Goal: Find specific page/section: Find specific page/section

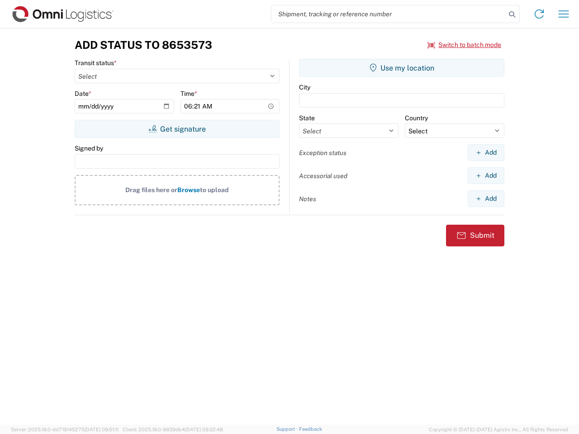
click at [388, 14] on input "search" at bounding box center [388, 13] width 234 height 17
click at [512, 14] on icon at bounding box center [512, 14] width 13 height 13
click at [539, 14] on icon at bounding box center [539, 14] width 14 height 14
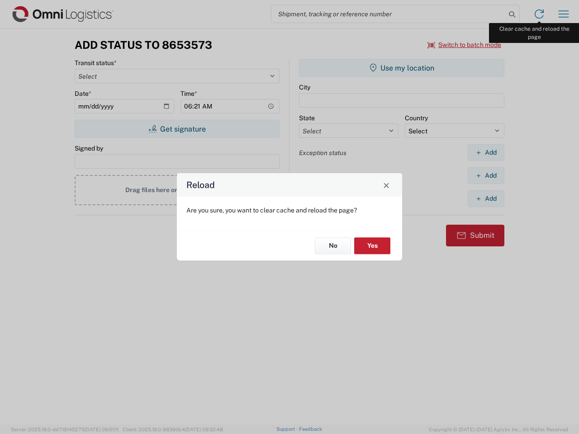
click at [563, 14] on div "Reload Are you sure, you want to clear cache and reload the page? No Yes" at bounding box center [289, 217] width 579 height 434
click at [464, 45] on div "Reload Are you sure, you want to clear cache and reload the page? No Yes" at bounding box center [289, 217] width 579 height 434
click at [177, 129] on div "Reload Are you sure, you want to clear cache and reload the page? No Yes" at bounding box center [289, 217] width 579 height 434
click at [402, 68] on div "Reload Are you sure, you want to clear cache and reload the page? No Yes" at bounding box center [289, 217] width 579 height 434
click at [486, 152] on div "Reload Are you sure, you want to clear cache and reload the page? No Yes" at bounding box center [289, 217] width 579 height 434
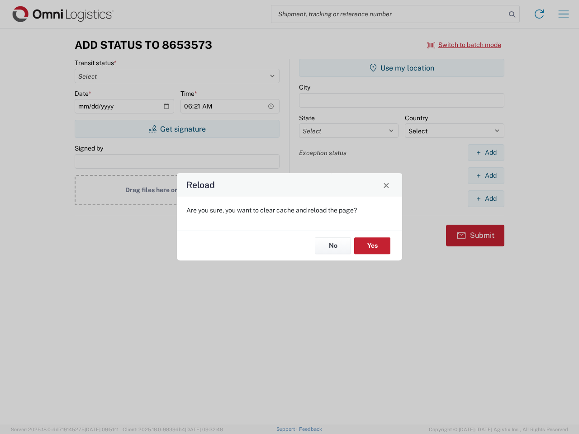
click at [486, 175] on div "Reload Are you sure, you want to clear cache and reload the page? No Yes" at bounding box center [289, 217] width 579 height 434
click at [486, 199] on div "Reload Are you sure, you want to clear cache and reload the page? No Yes" at bounding box center [289, 217] width 579 height 434
